Goal: Task Accomplishment & Management: Manage account settings

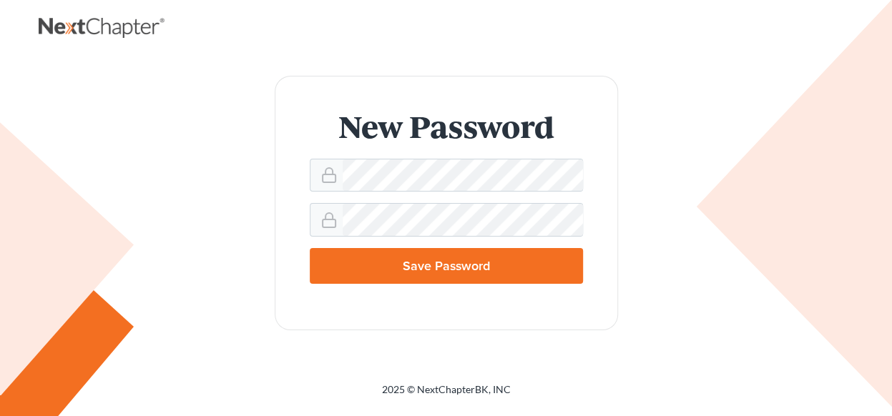
click at [419, 266] on input "Save Password" at bounding box center [446, 266] width 273 height 36
type input "Thinking..."
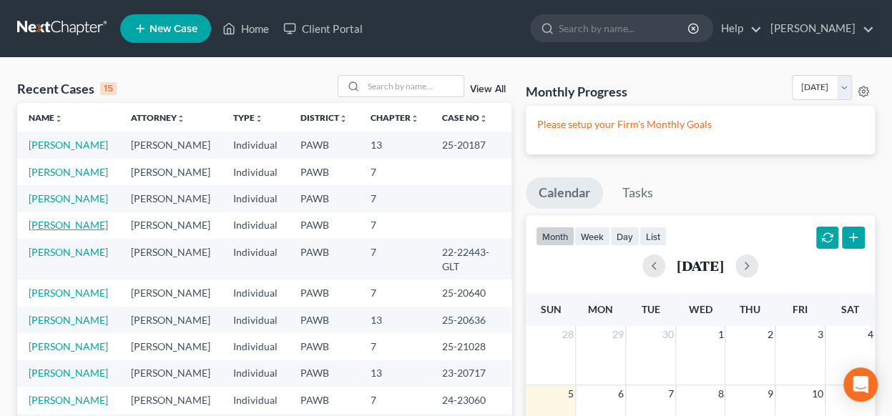
click at [39, 231] on link "Peterson, Stephanie" at bounding box center [68, 225] width 79 height 12
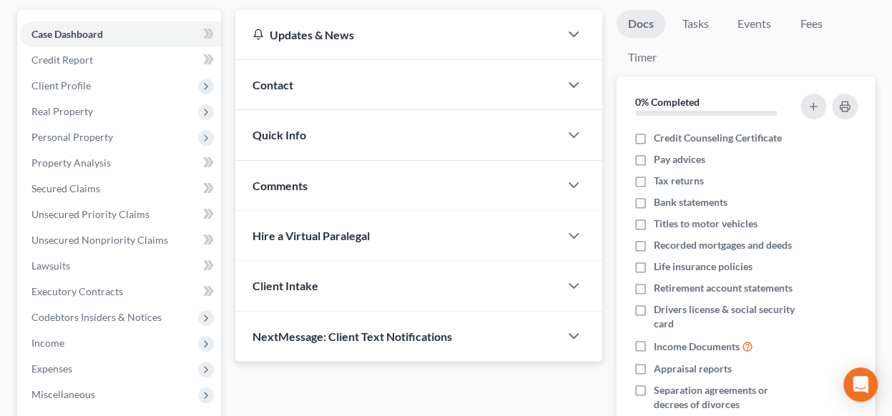
scroll to position [56, 0]
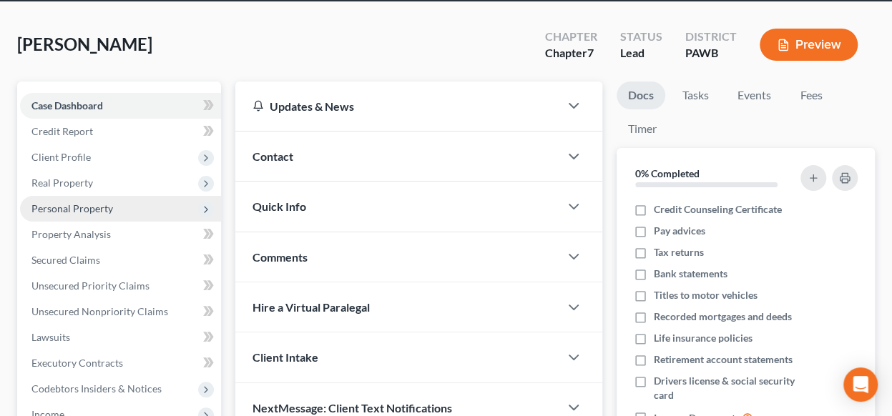
click at [86, 209] on span "Personal Property" at bounding box center [72, 209] width 82 height 12
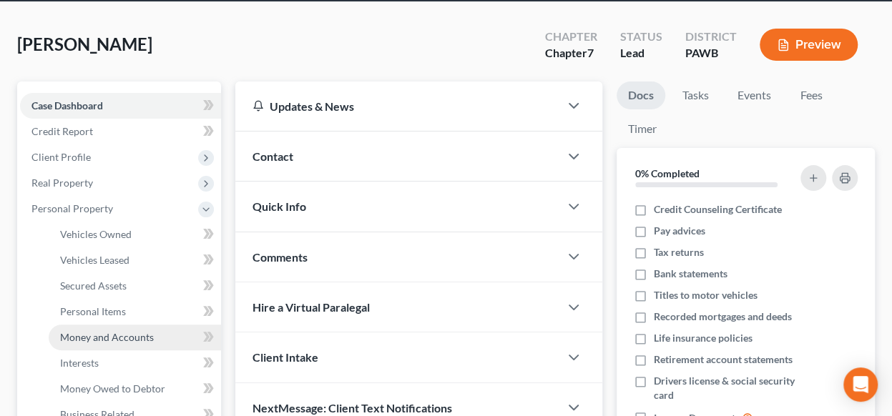
scroll to position [127, 0]
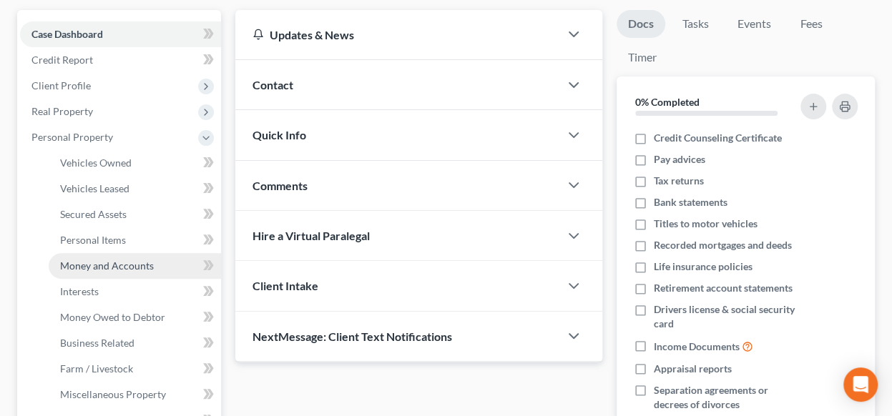
click at [125, 264] on span "Money and Accounts" at bounding box center [107, 266] width 94 height 12
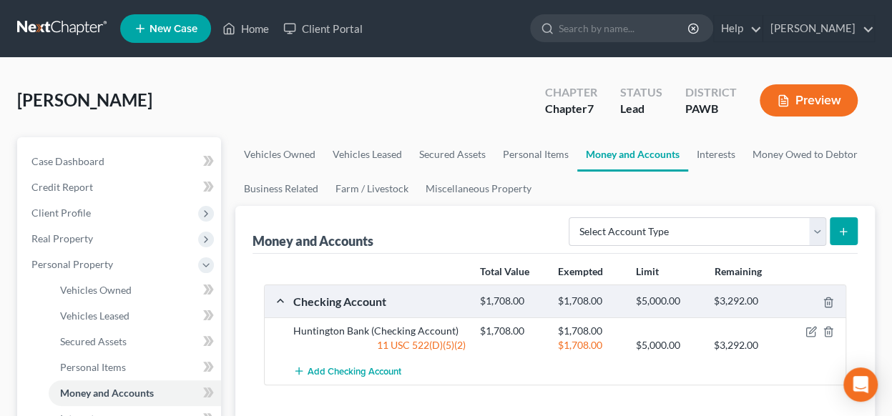
scroll to position [143, 0]
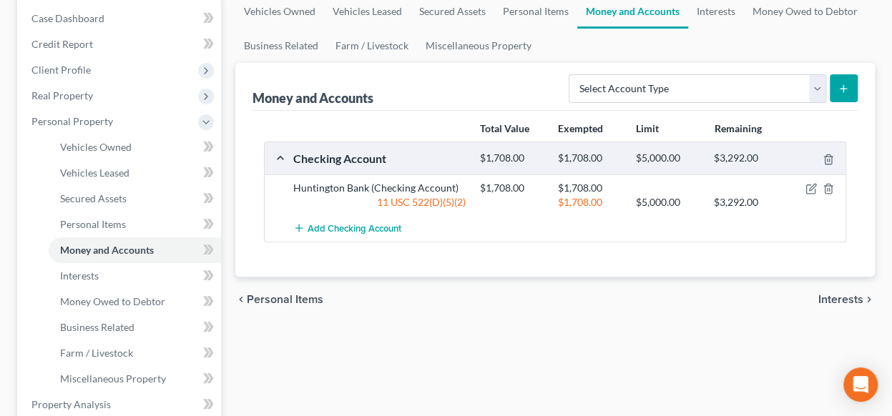
click at [844, 297] on span "Interests" at bounding box center [841, 299] width 45 height 11
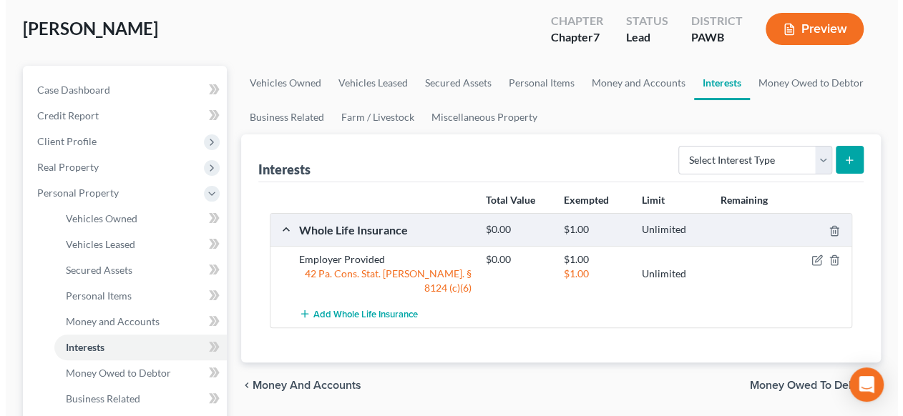
scroll to position [143, 0]
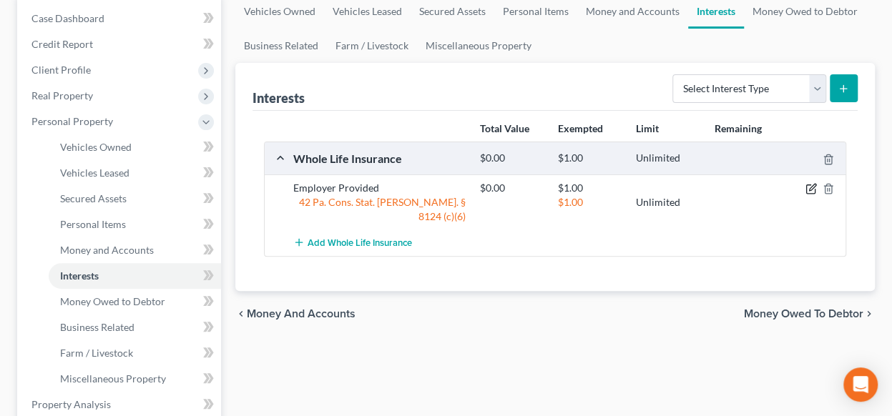
click at [812, 187] on icon "button" at bounding box center [811, 188] width 11 height 11
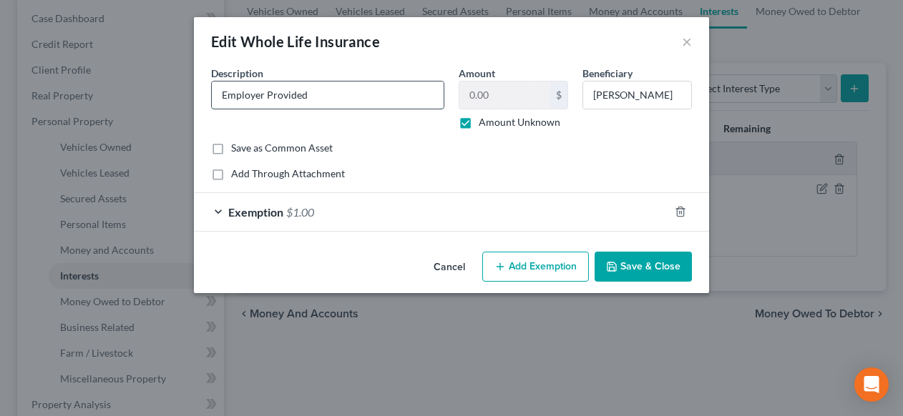
drag, startPoint x: 347, startPoint y: 95, endPoint x: 253, endPoint y: 104, distance: 94.8
click at [205, 92] on div "Description * Employer Provided" at bounding box center [328, 98] width 248 height 64
type input "Prudential"
click at [479, 121] on label "Amount Unknown" at bounding box center [520, 122] width 82 height 14
click at [484, 121] on input "Amount Unknown" at bounding box center [488, 119] width 9 height 9
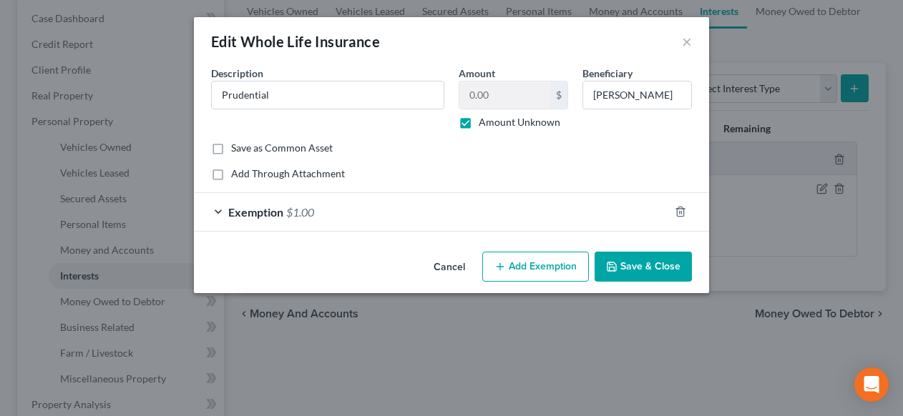
checkbox input "false"
click at [486, 102] on input "0.00" at bounding box center [504, 95] width 91 height 27
type input "65,000"
click at [572, 174] on div "Add Through Attachment" at bounding box center [451, 174] width 481 height 14
click at [221, 209] on div "Exemption $1.00" at bounding box center [431, 212] width 475 height 38
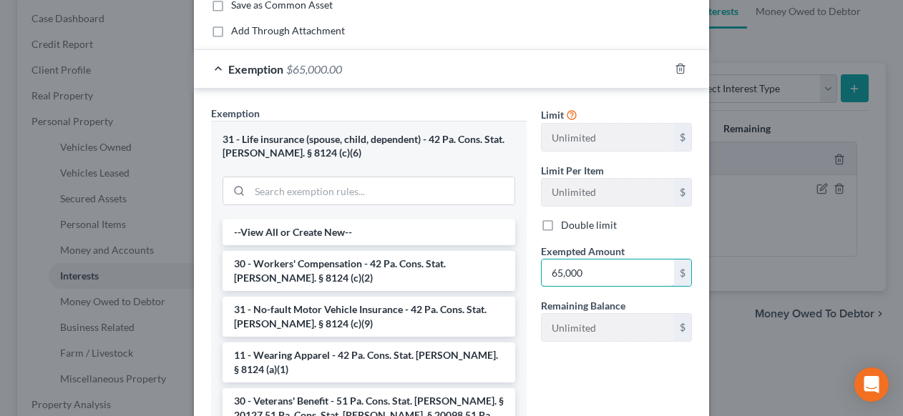
type input "65,000"
click at [587, 394] on div "Limit Unlimited $ Limit Per Item Unlimited $ Double limit Exempted Amount * 65,…" at bounding box center [616, 283] width 165 height 354
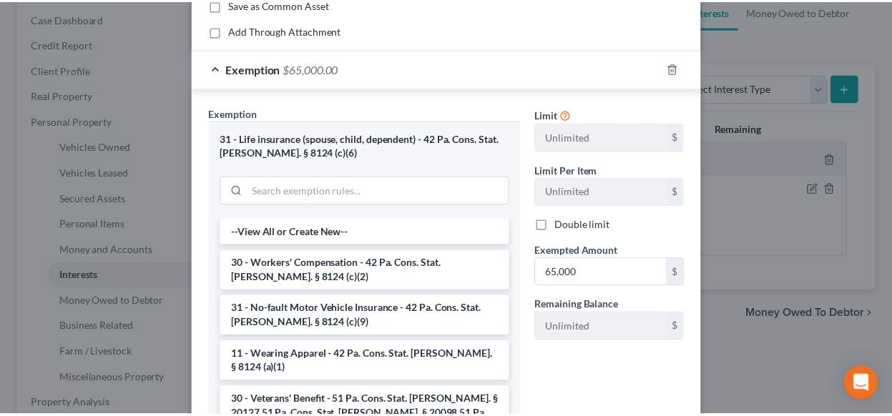
scroll to position [275, 0]
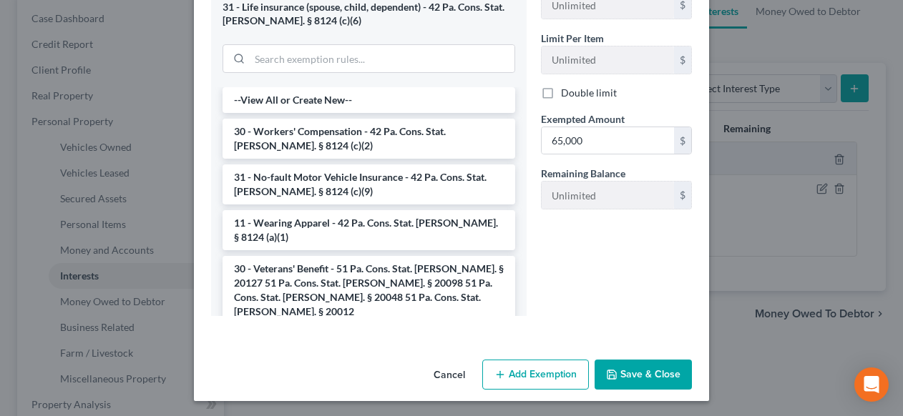
click at [643, 371] on button "Save & Close" at bounding box center [643, 375] width 97 height 30
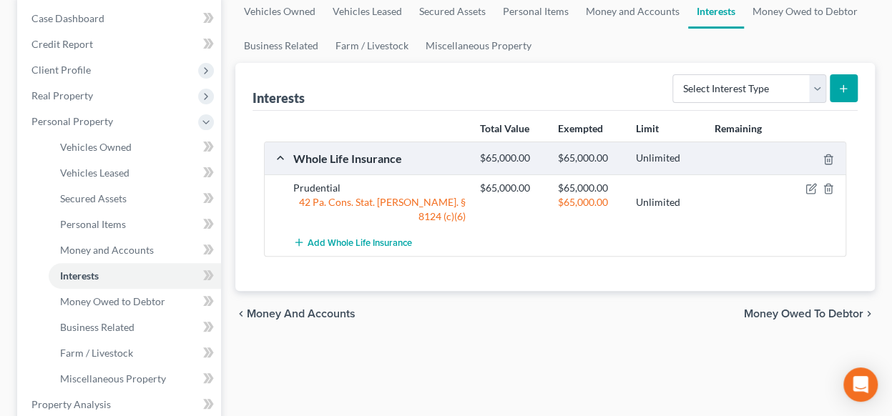
click at [773, 230] on div "Add Whole Life Insurance" at bounding box center [566, 243] width 561 height 26
click at [810, 308] on span "Money Owed to Debtor" at bounding box center [803, 313] width 119 height 11
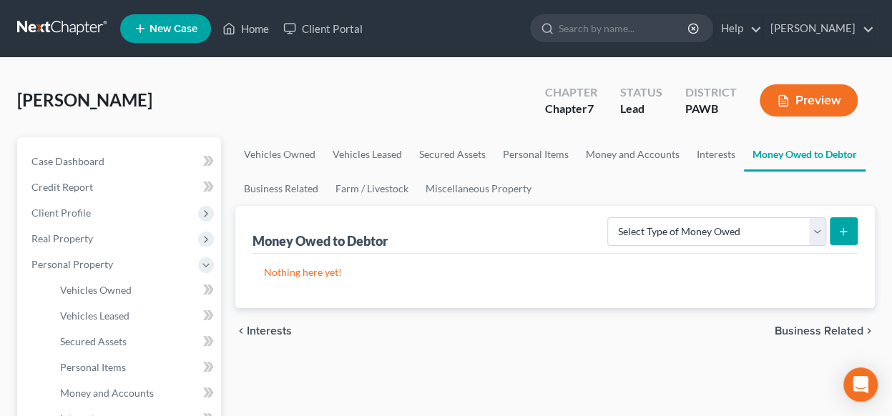
click at [816, 330] on span "Business Related" at bounding box center [819, 331] width 89 height 11
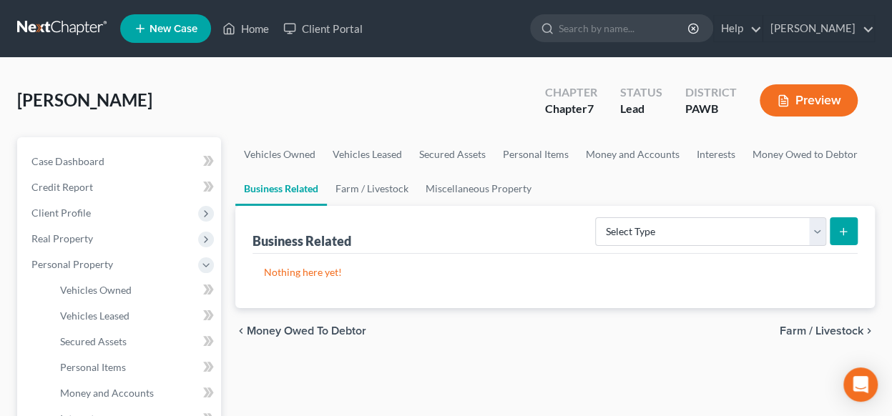
scroll to position [143, 0]
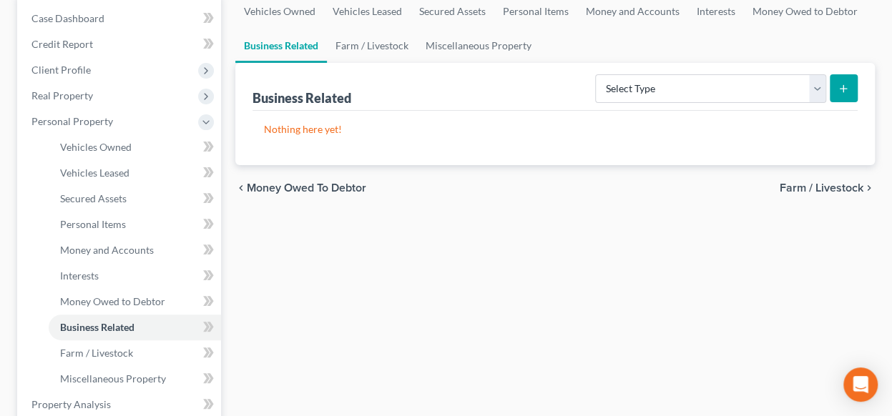
click at [821, 190] on span "Farm / Livestock" at bounding box center [822, 187] width 84 height 11
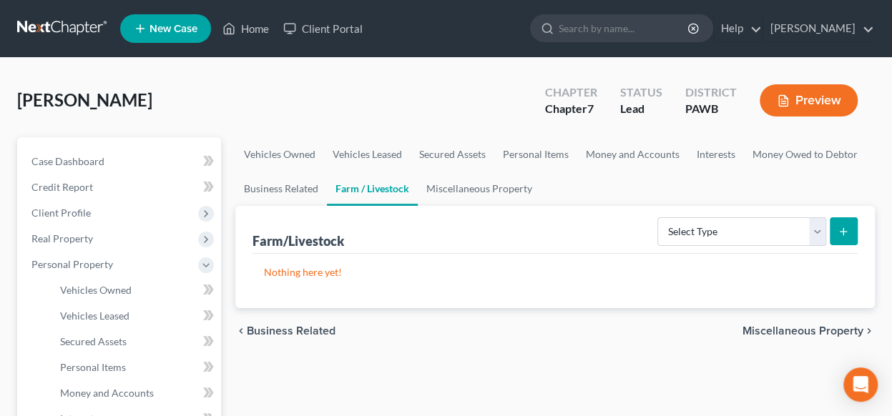
scroll to position [215, 0]
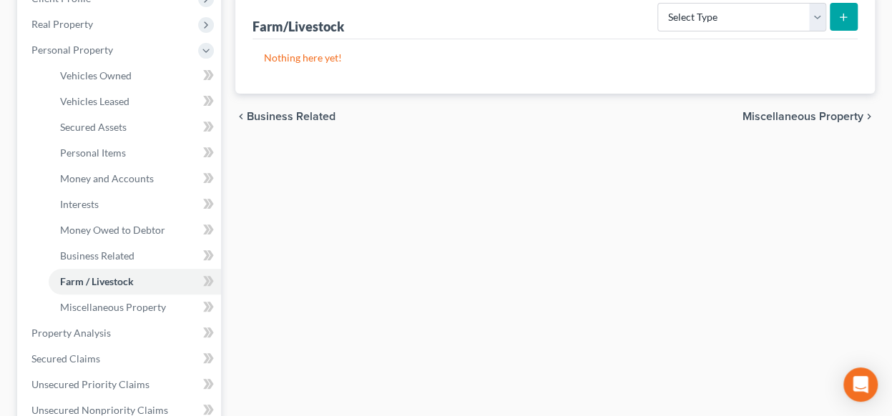
click at [827, 112] on span "Miscellaneous Property" at bounding box center [803, 116] width 121 height 11
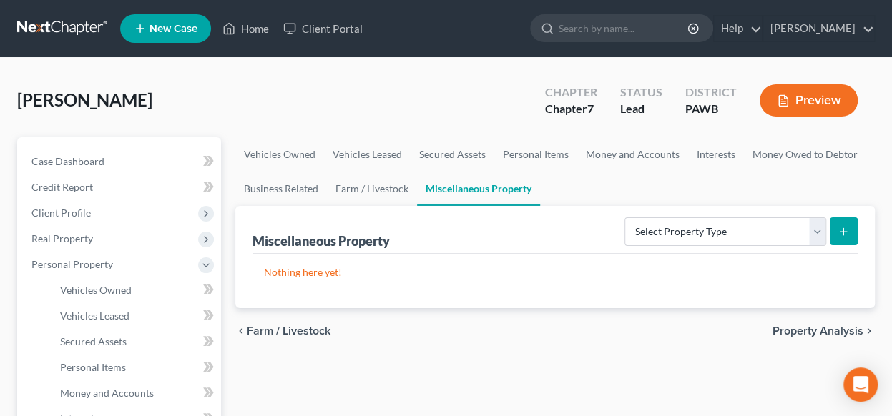
click at [797, 328] on span "Property Analysis" at bounding box center [818, 331] width 91 height 11
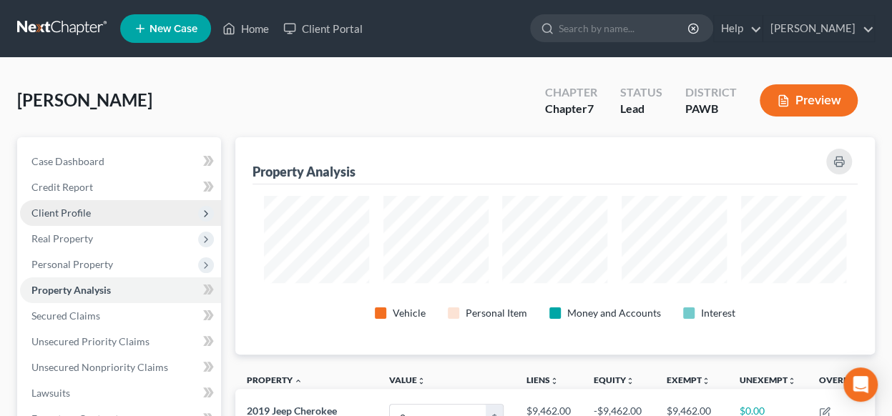
click at [84, 209] on span "Client Profile" at bounding box center [60, 213] width 59 height 12
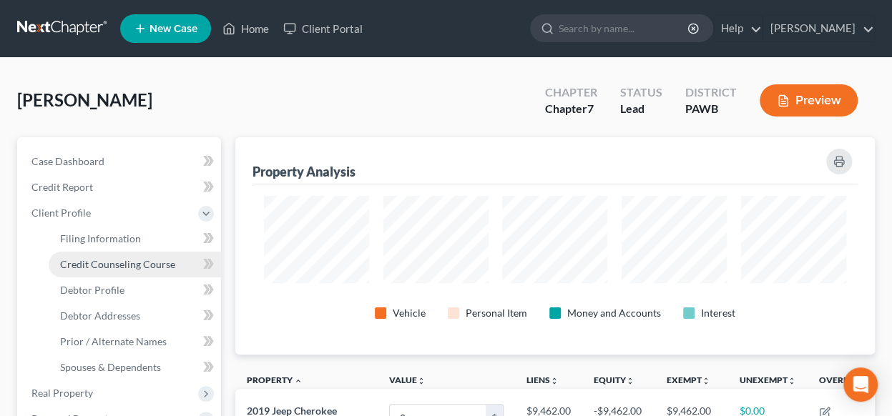
drag, startPoint x: 102, startPoint y: 263, endPoint x: 119, endPoint y: 258, distance: 17.7
click at [102, 263] on span "Credit Counseling Course" at bounding box center [117, 264] width 115 height 12
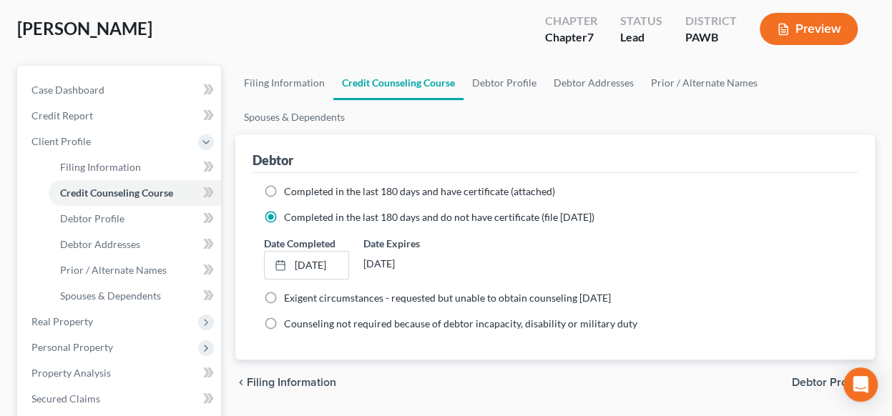
scroll to position [143, 0]
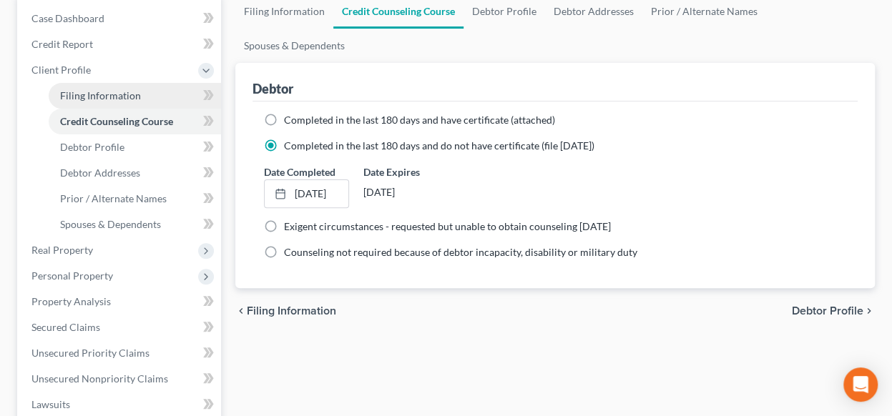
click at [123, 94] on span "Filing Information" at bounding box center [100, 95] width 81 height 12
select select "1"
select select "0"
select select "39"
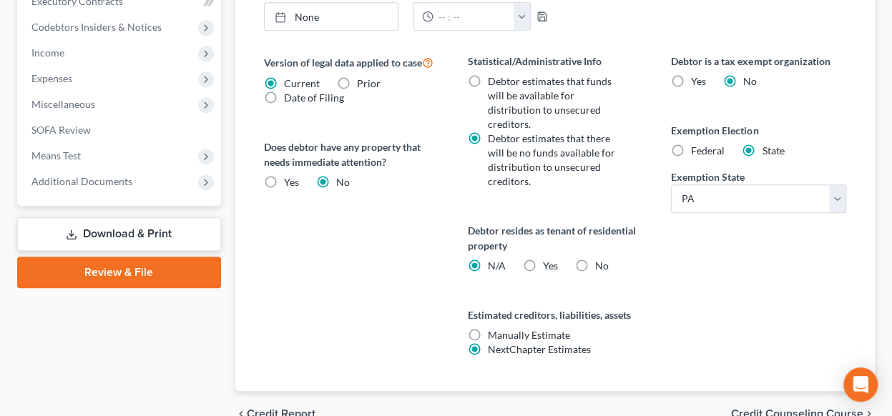
scroll to position [630, 0]
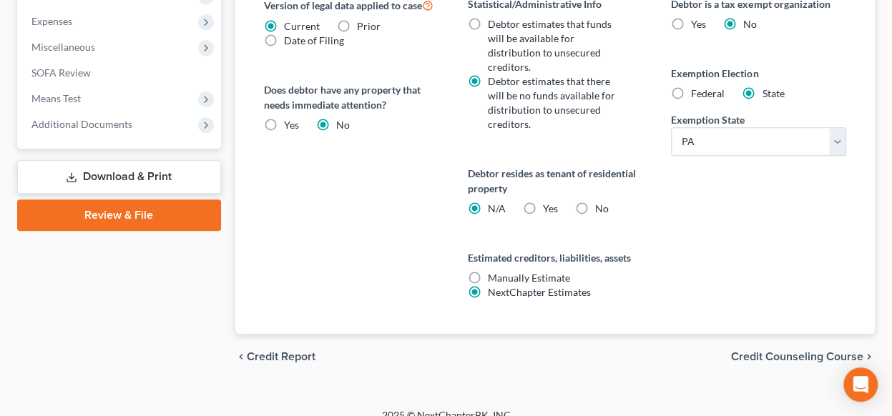
click at [791, 351] on span "Credit Counseling Course" at bounding box center [797, 356] width 132 height 11
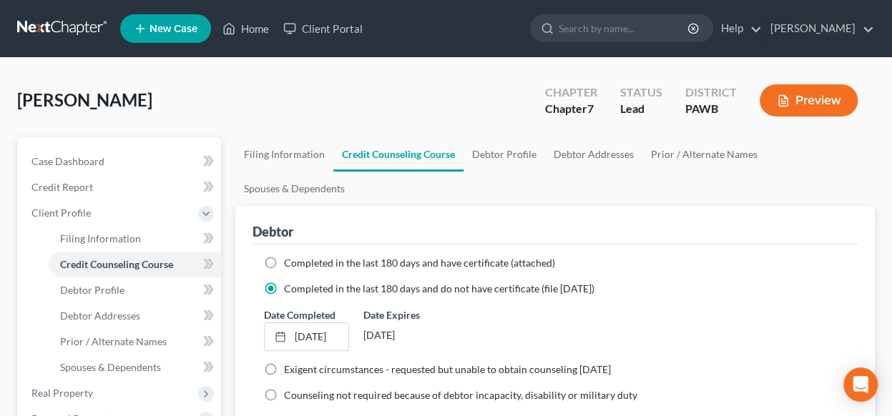
scroll to position [72, 0]
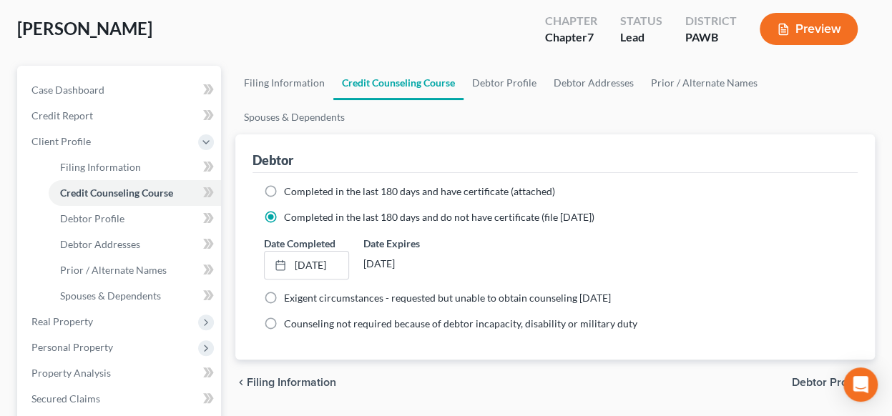
click at [809, 380] on span "Debtor Profile" at bounding box center [828, 382] width 72 height 11
select select "0"
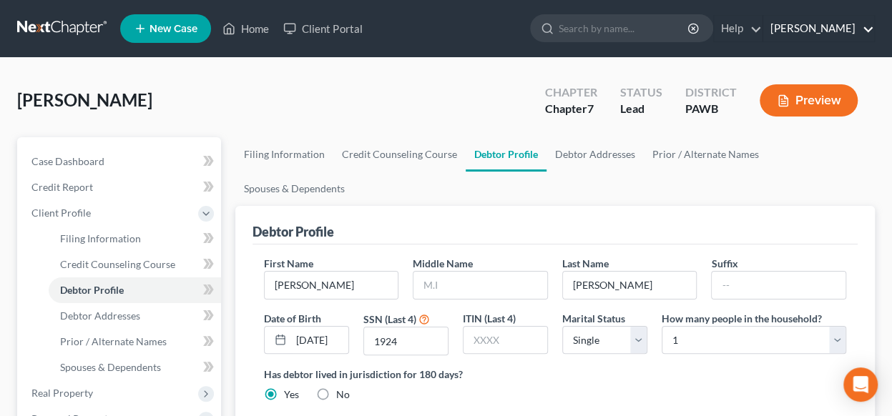
click at [870, 27] on link "Max Feldman" at bounding box center [819, 29] width 111 height 26
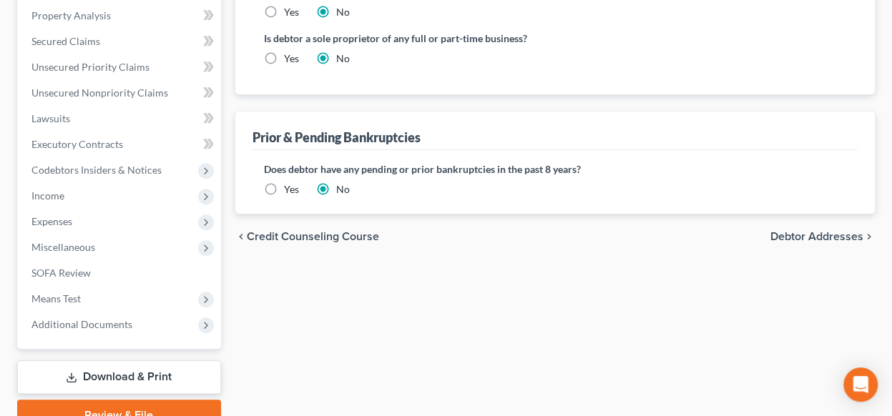
scroll to position [497, 0]
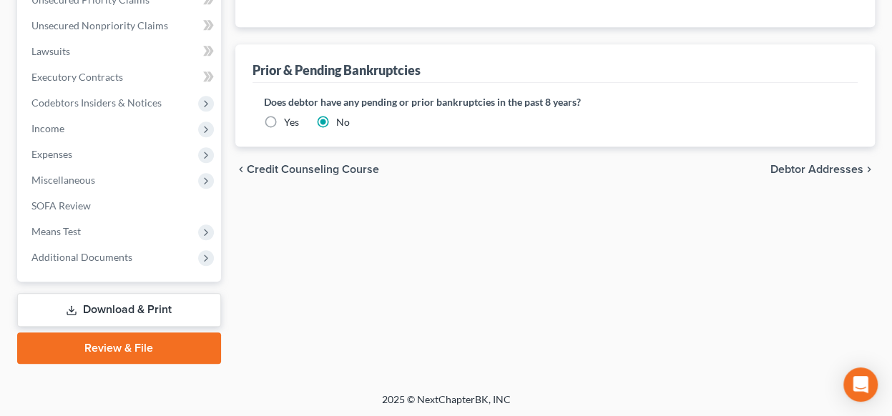
click at [129, 344] on link "Review & File" at bounding box center [119, 348] width 204 height 31
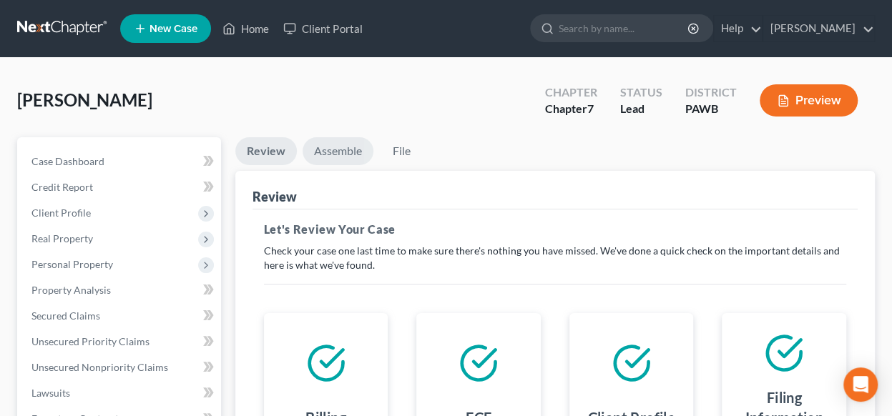
click at [336, 148] on link "Assemble" at bounding box center [338, 151] width 71 height 28
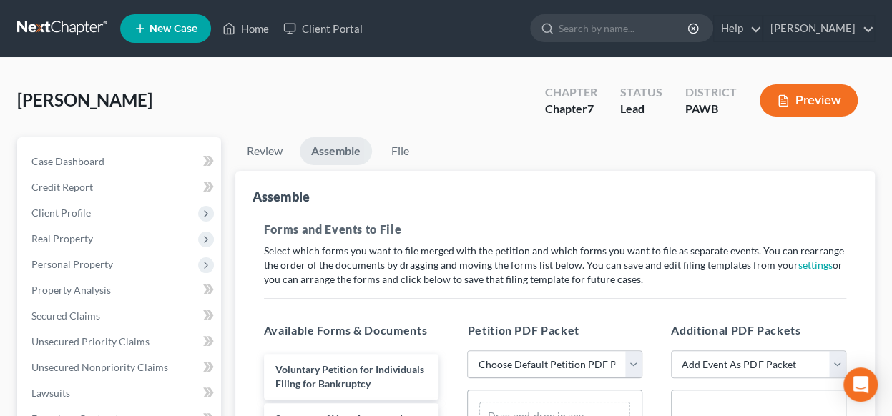
scroll to position [215, 0]
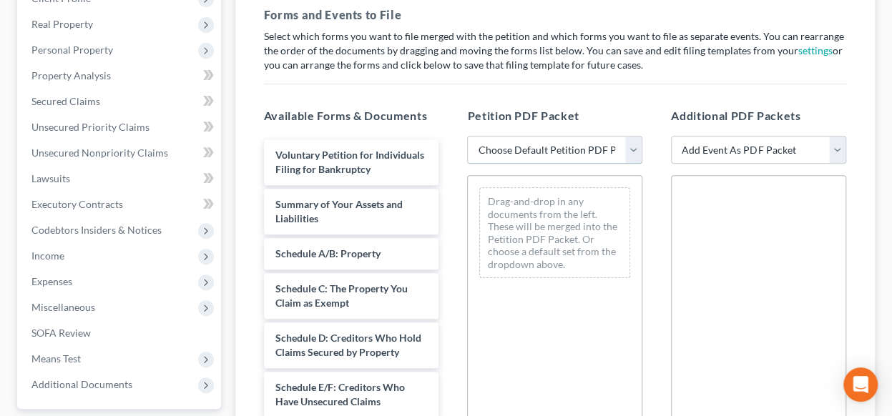
click at [633, 149] on select "Choose Default Petition PDF Packet Complete Bankruptcy Petition (all forms and …" at bounding box center [554, 150] width 175 height 29
select select "0"
click at [467, 136] on select "Choose Default Petition PDF Packet Complete Bankruptcy Petition (all forms and …" at bounding box center [554, 150] width 175 height 29
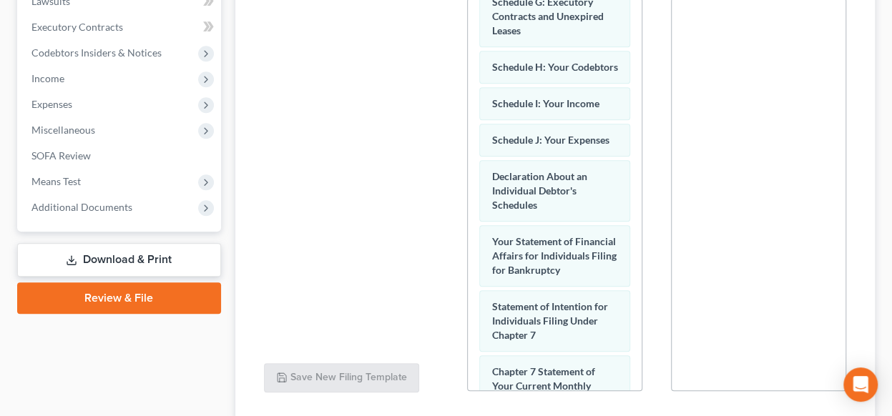
scroll to position [391, 0]
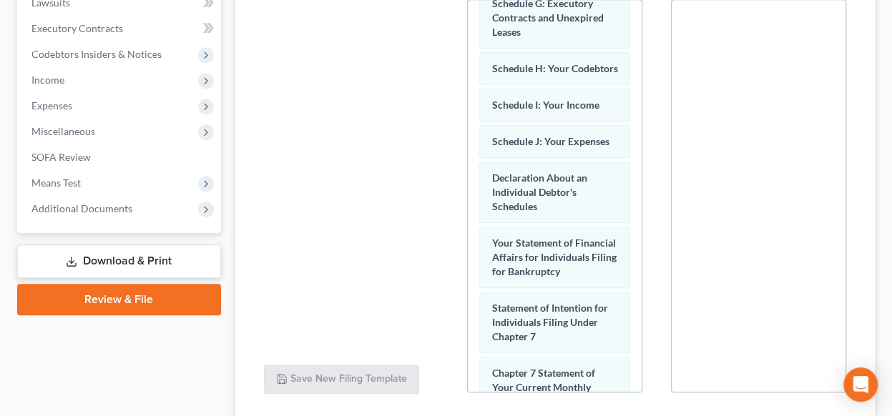
click at [150, 298] on link "Review & File" at bounding box center [119, 299] width 204 height 31
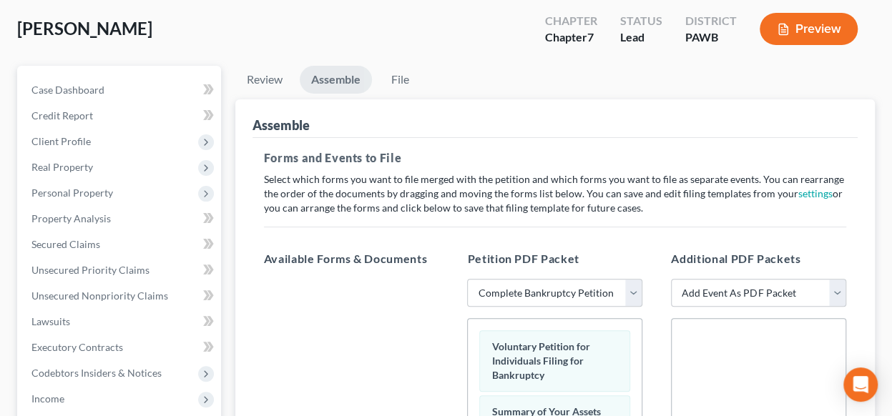
scroll to position [0, 0]
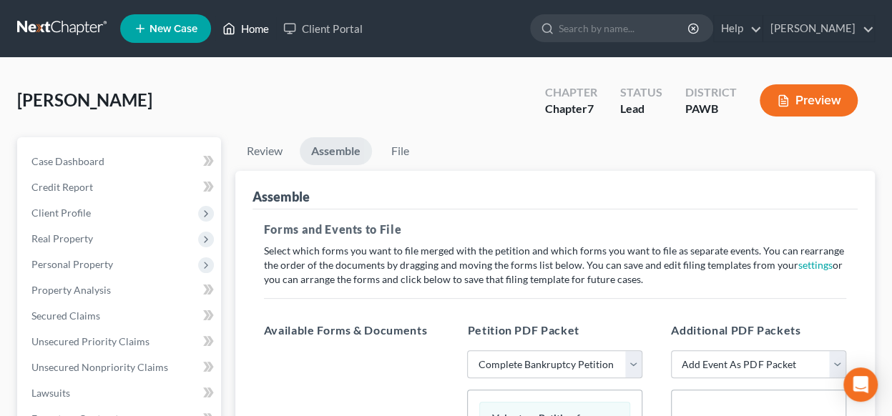
click at [249, 25] on link "Home" at bounding box center [245, 29] width 61 height 26
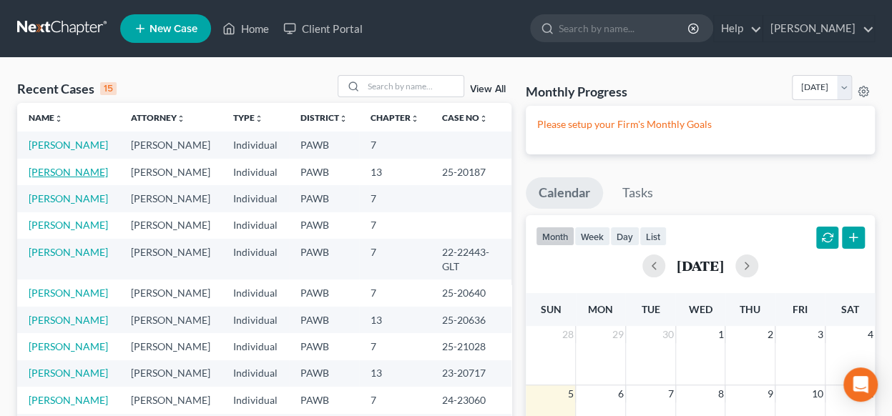
drag, startPoint x: 58, startPoint y: 188, endPoint x: 407, endPoint y: 197, distance: 349.3
click at [59, 178] on link "Trbovich, Donna" at bounding box center [68, 172] width 79 height 12
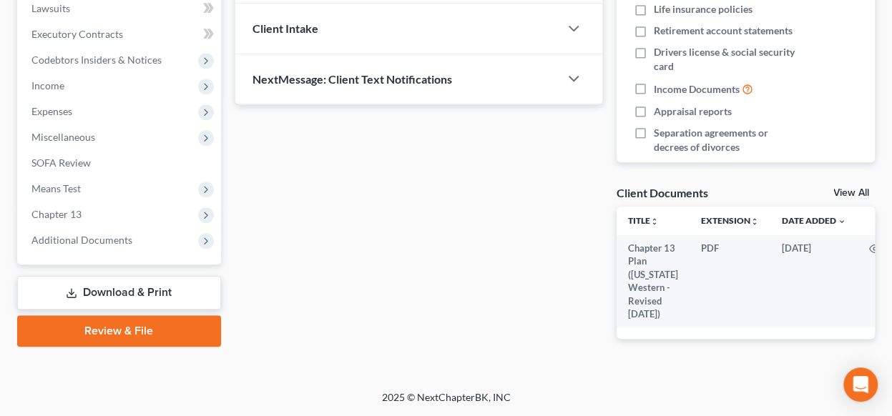
scroll to position [252, 0]
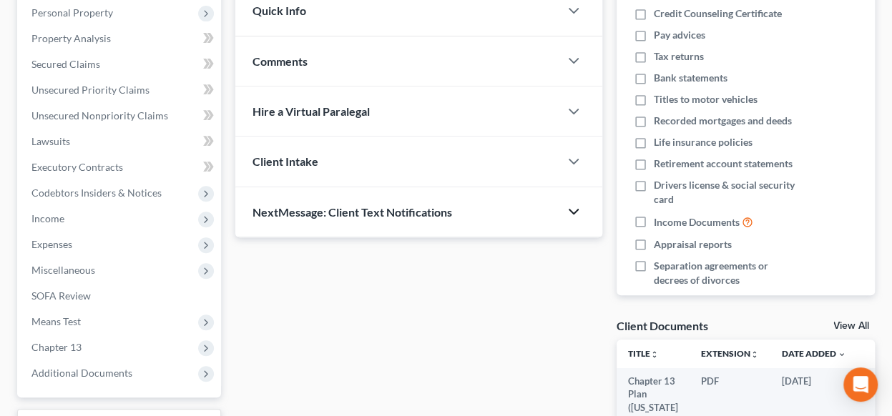
click at [568, 210] on icon "button" at bounding box center [573, 211] width 17 height 17
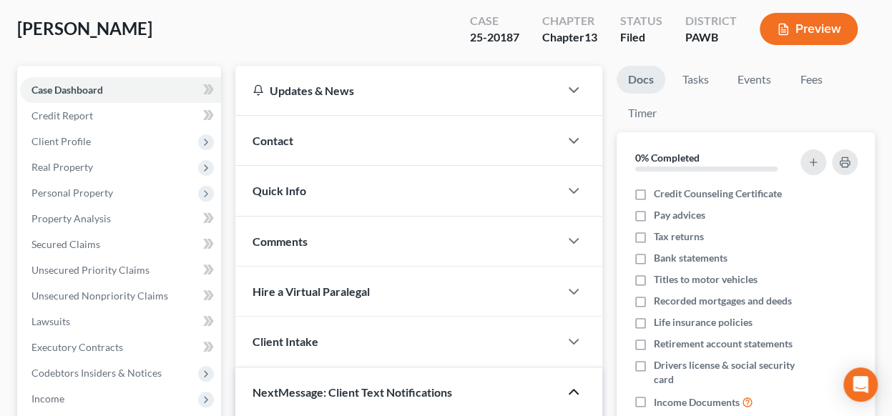
scroll to position [0, 0]
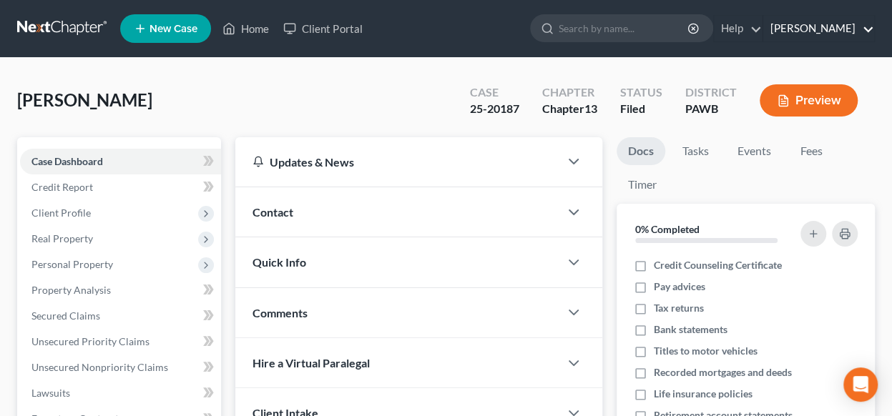
click at [859, 27] on link "Max Feldman" at bounding box center [819, 29] width 111 height 26
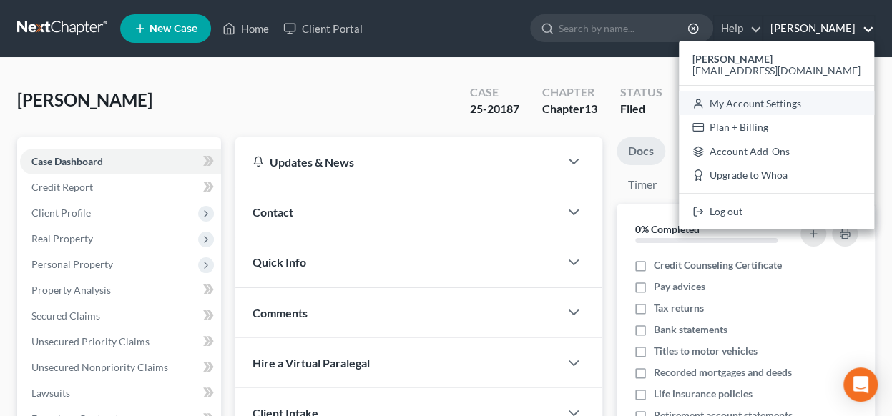
click at [814, 103] on link "My Account Settings" at bounding box center [776, 104] width 195 height 24
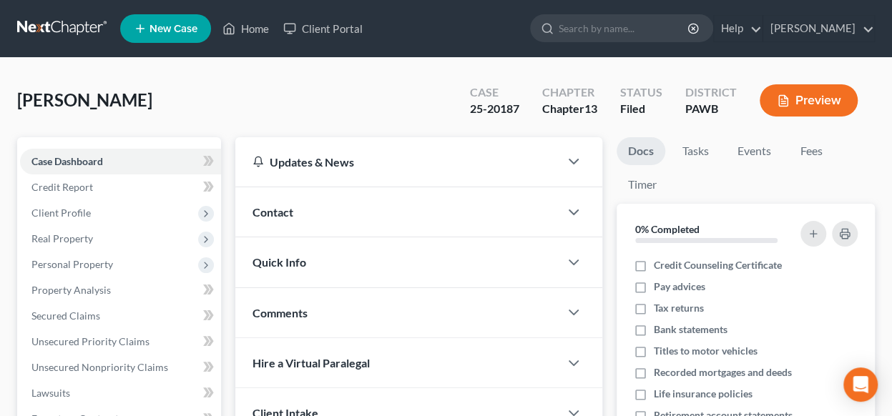
select select "69"
select select "24"
select select "39"
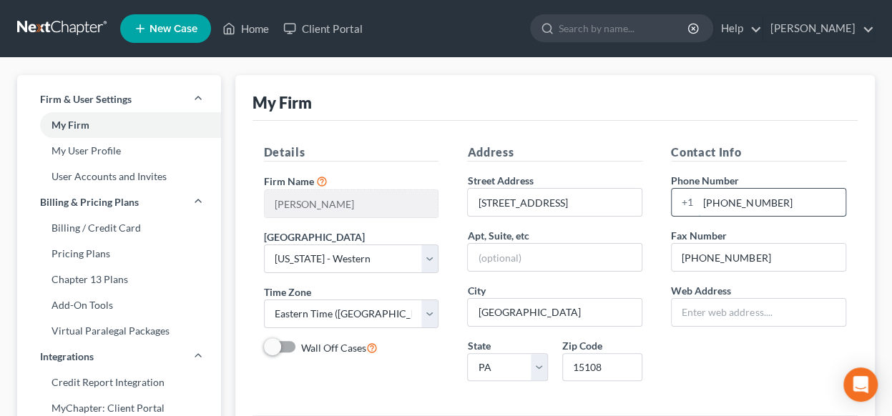
click at [787, 205] on input "(412) 262-6181" at bounding box center [771, 202] width 147 height 27
type input "4127582793"
click at [754, 256] on input "412-262-6344" at bounding box center [759, 257] width 174 height 27
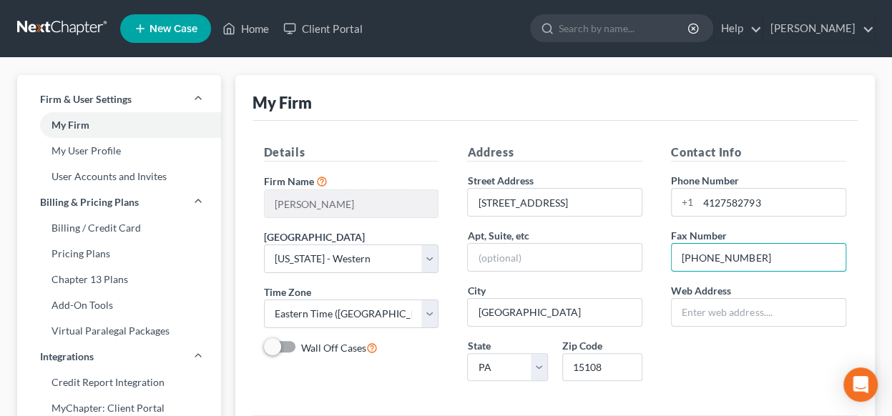
scroll to position [143, 0]
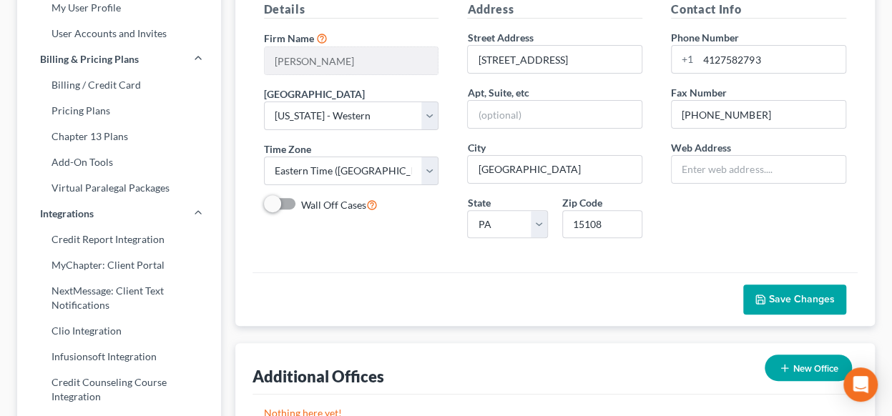
click at [793, 297] on span "Save Changes" at bounding box center [802, 299] width 66 height 12
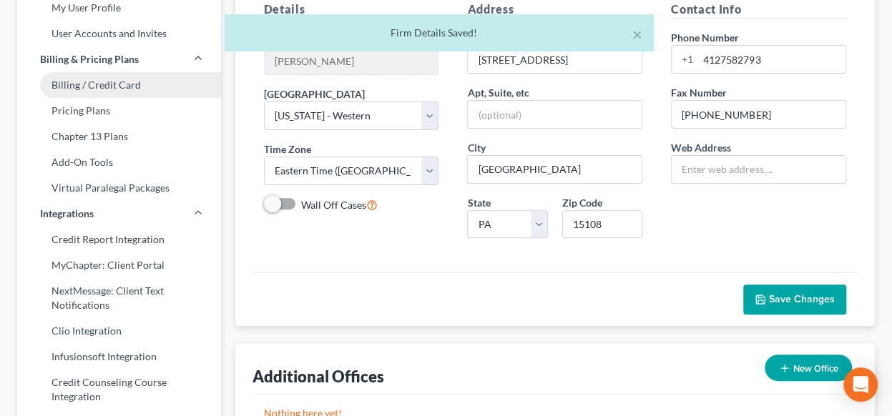
scroll to position [0, 0]
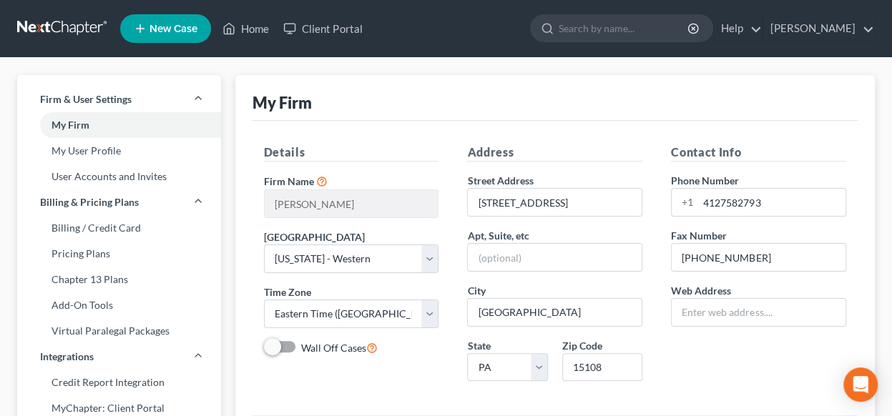
click at [633, 87] on div "My Firm" at bounding box center [555, 98] width 605 height 46
click at [249, 24] on link "Home" at bounding box center [245, 29] width 61 height 26
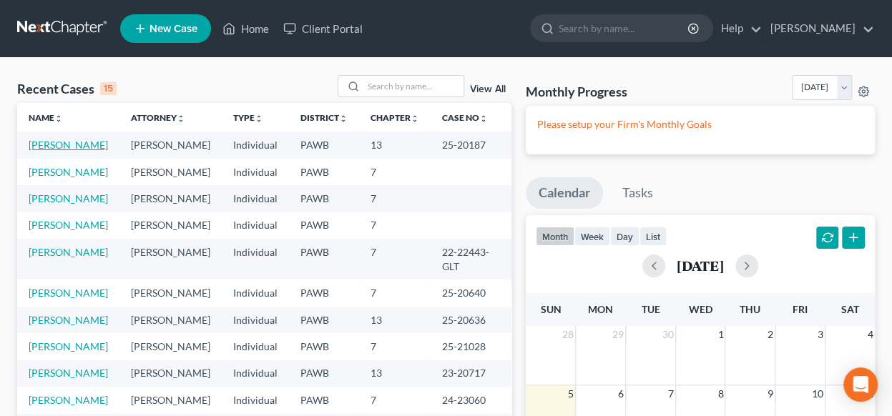
click at [71, 145] on link "Trbovich, Donna" at bounding box center [68, 145] width 79 height 12
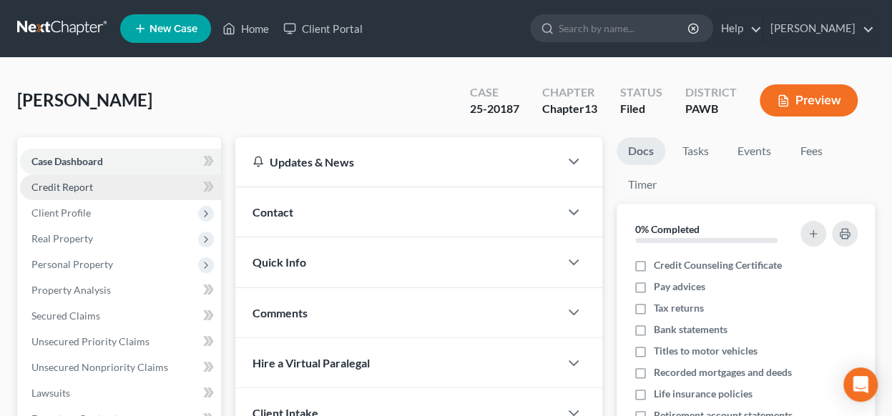
click at [117, 185] on link "Credit Report" at bounding box center [120, 188] width 201 height 26
